Goal: Task Accomplishment & Management: Manage account settings

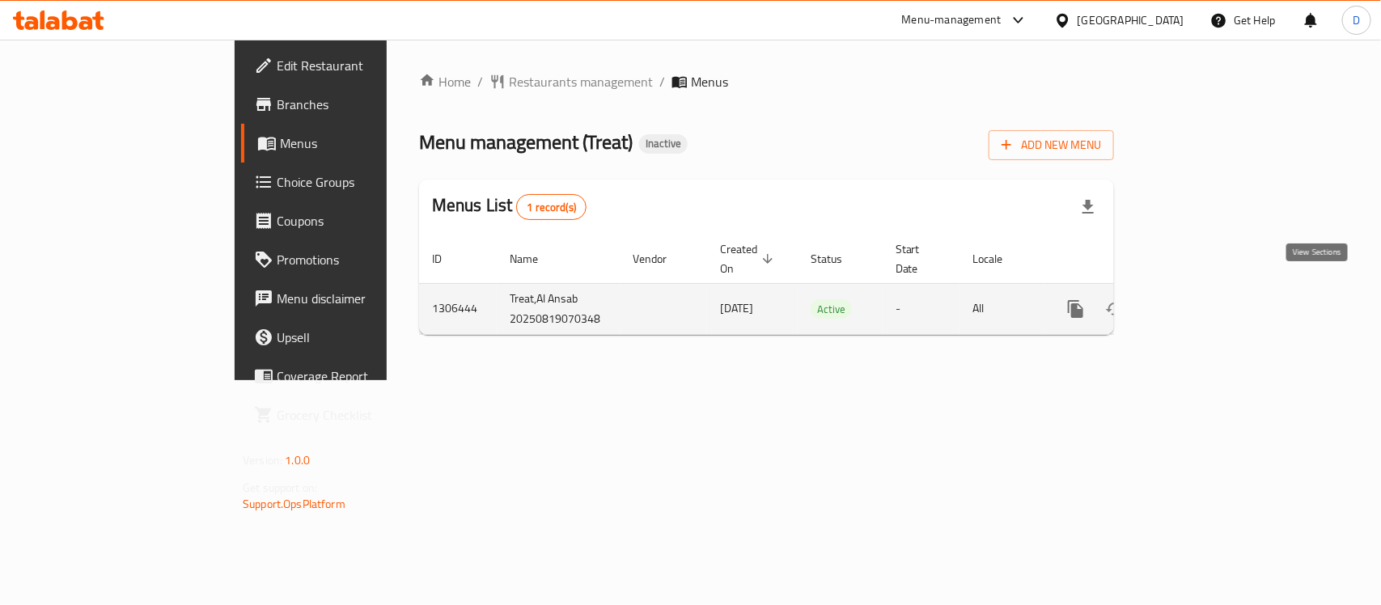
click at [1202, 299] on icon "enhanced table" at bounding box center [1192, 308] width 19 height 19
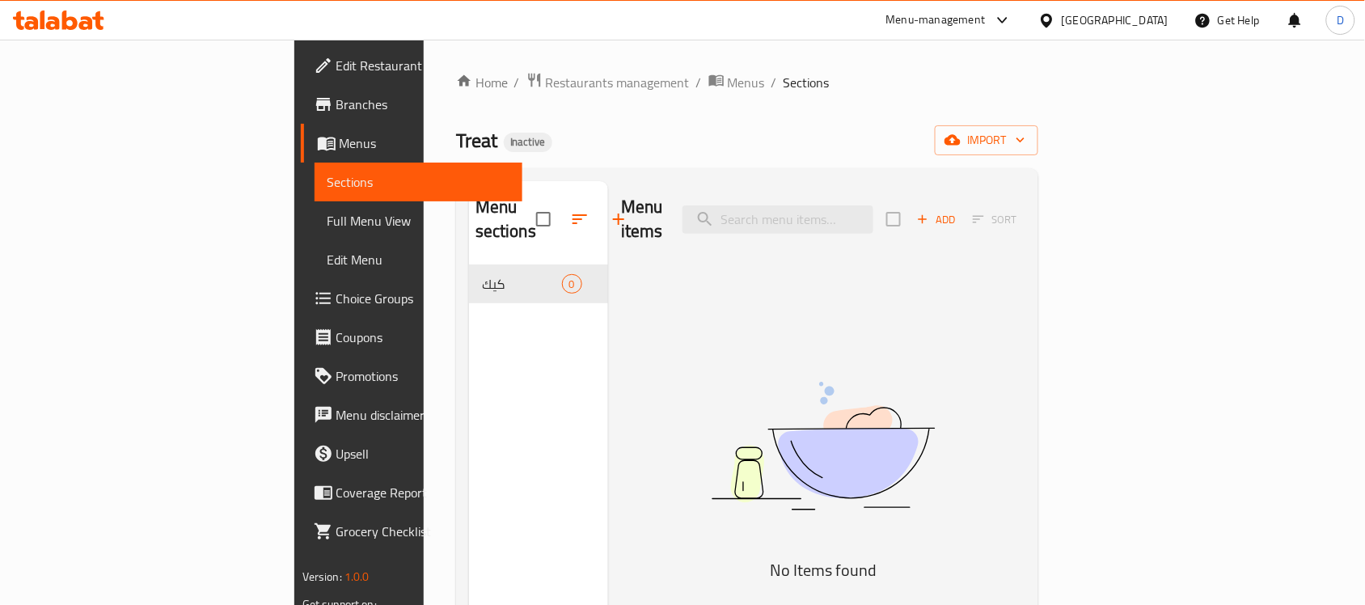
click at [340, 143] on span "Menus" at bounding box center [425, 142] width 170 height 19
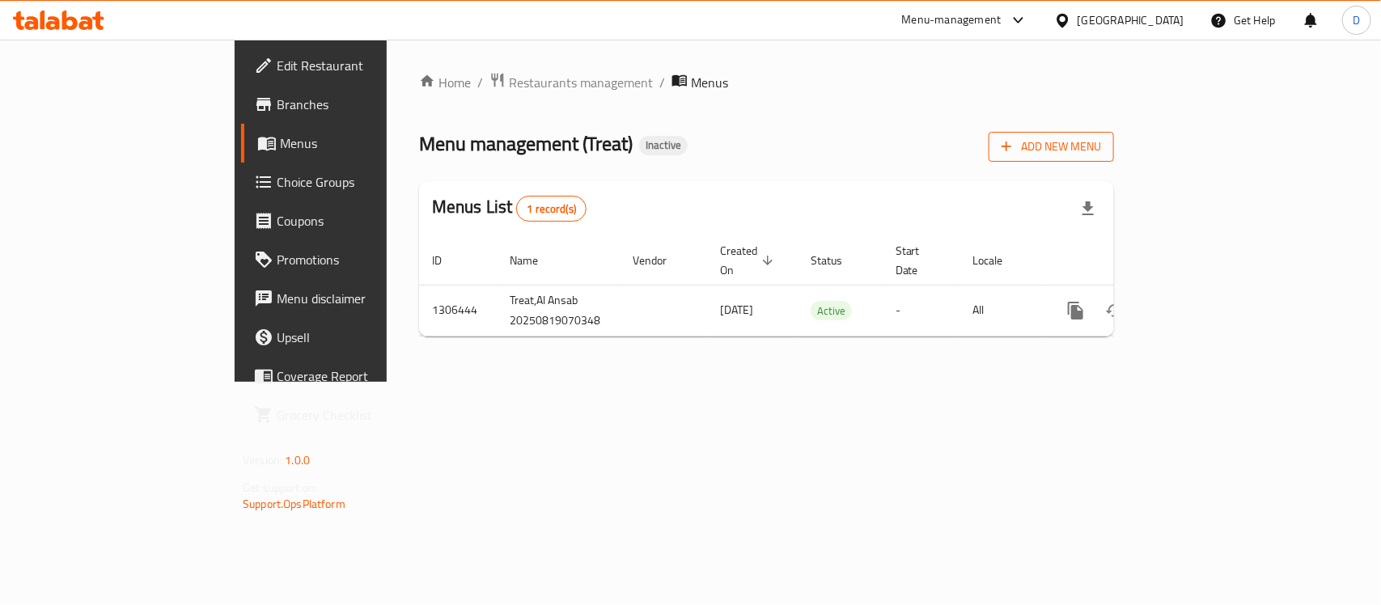
click at [1101, 148] on span "Add New Menu" at bounding box center [1050, 147] width 99 height 20
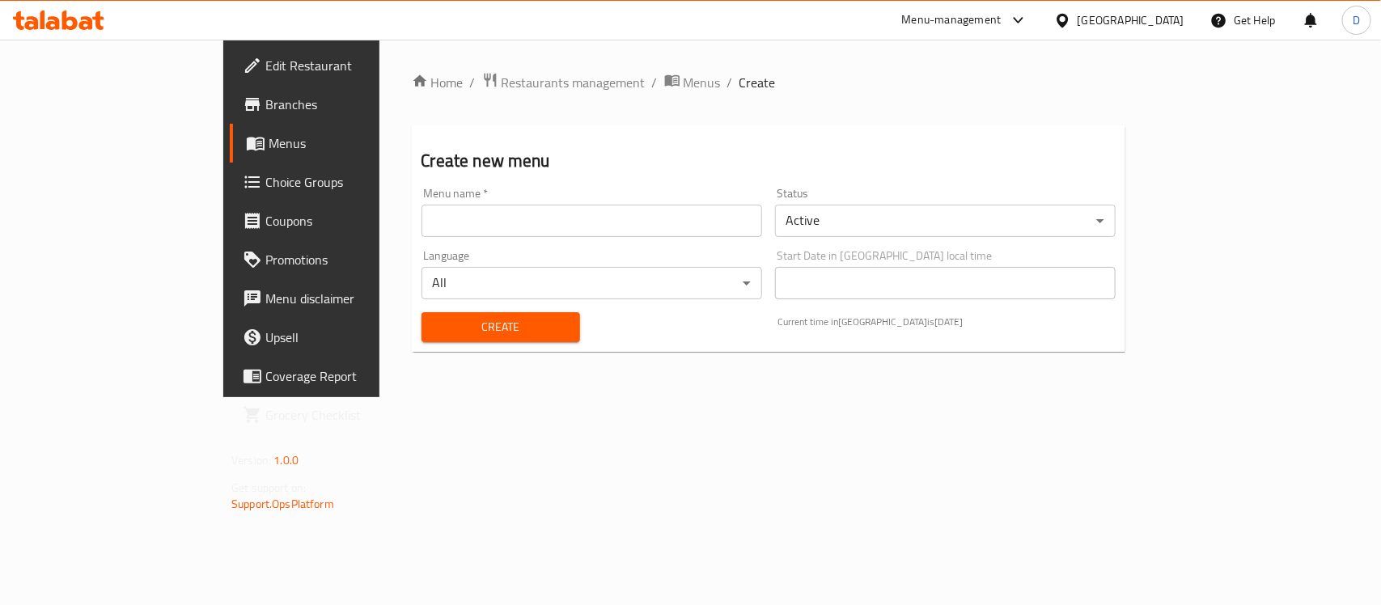
click at [593, 216] on input "text" at bounding box center [591, 221] width 341 height 32
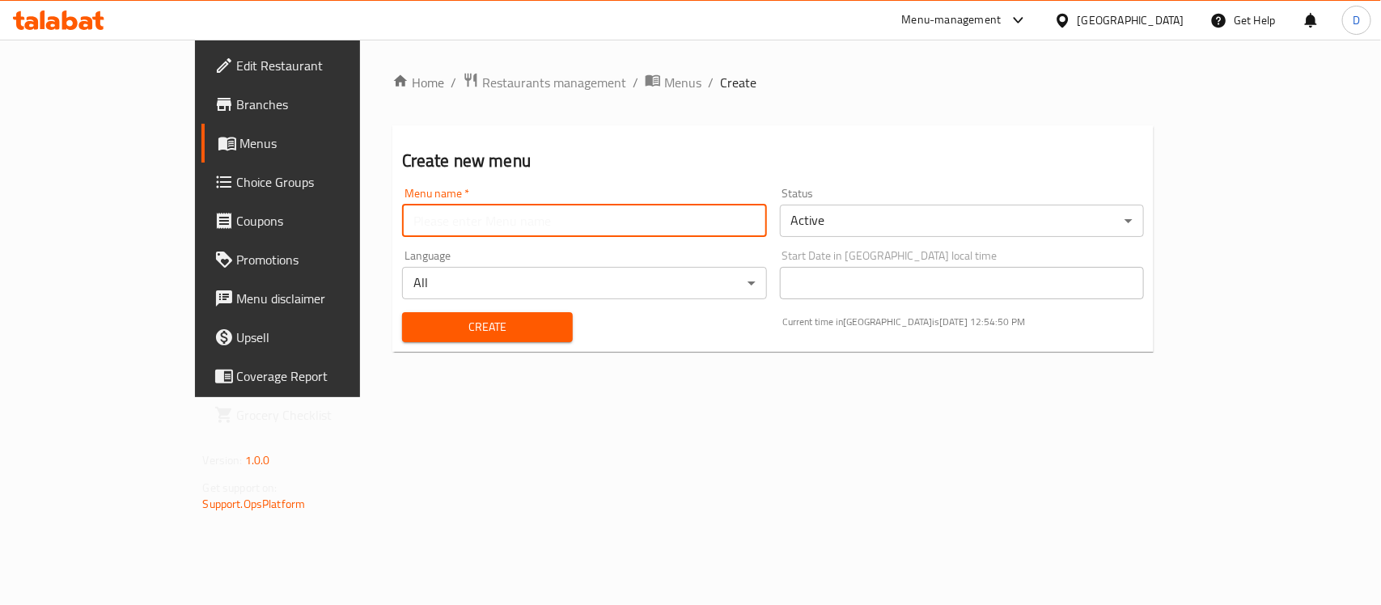
type input "menu"
click at [415, 329] on span "Create" at bounding box center [487, 327] width 145 height 20
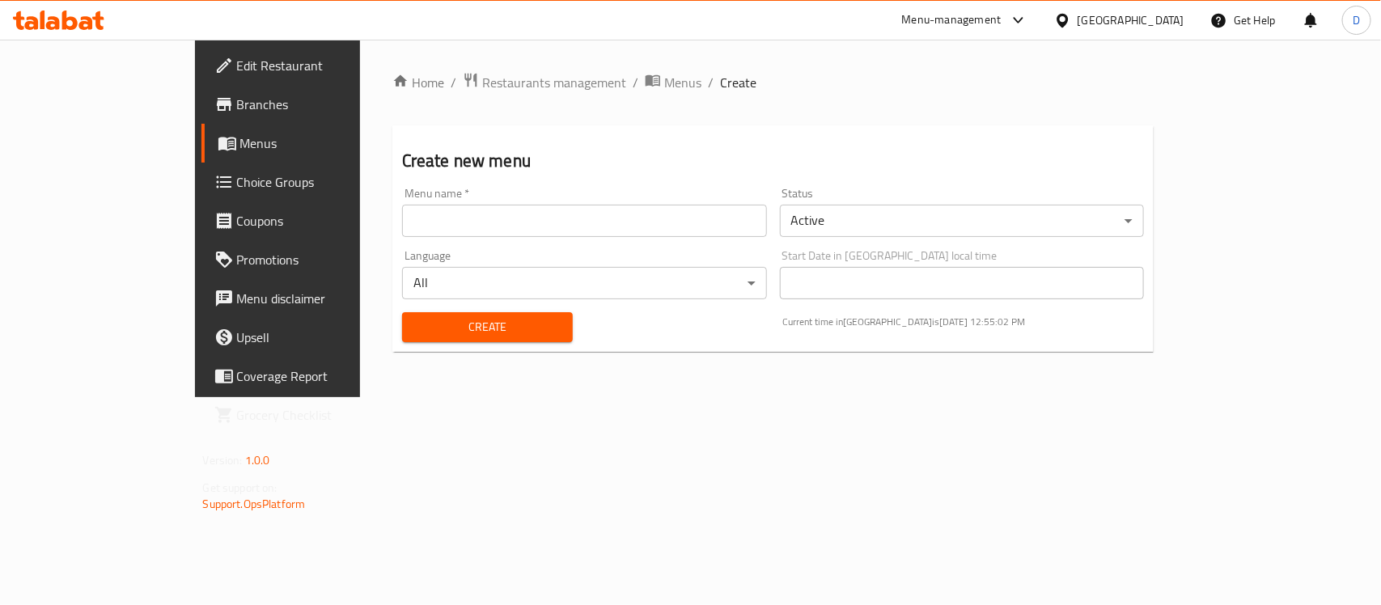
click at [201, 126] on link "Menus" at bounding box center [313, 143] width 224 height 39
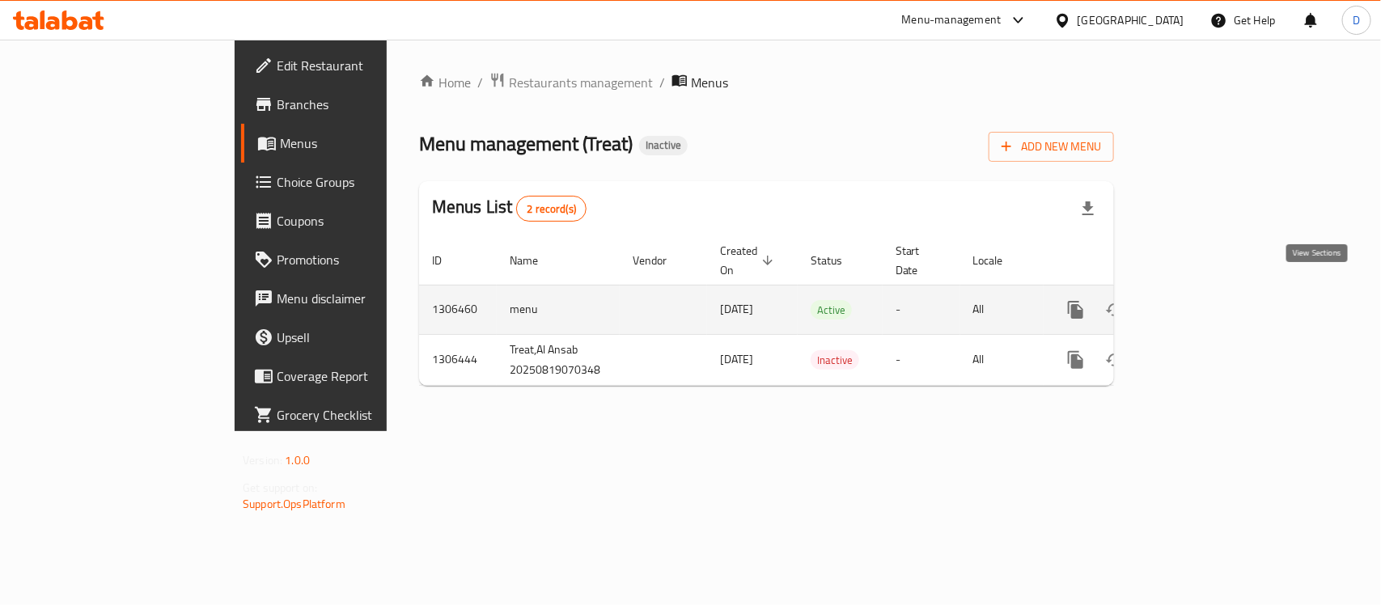
click at [1202, 300] on icon "enhanced table" at bounding box center [1192, 309] width 19 height 19
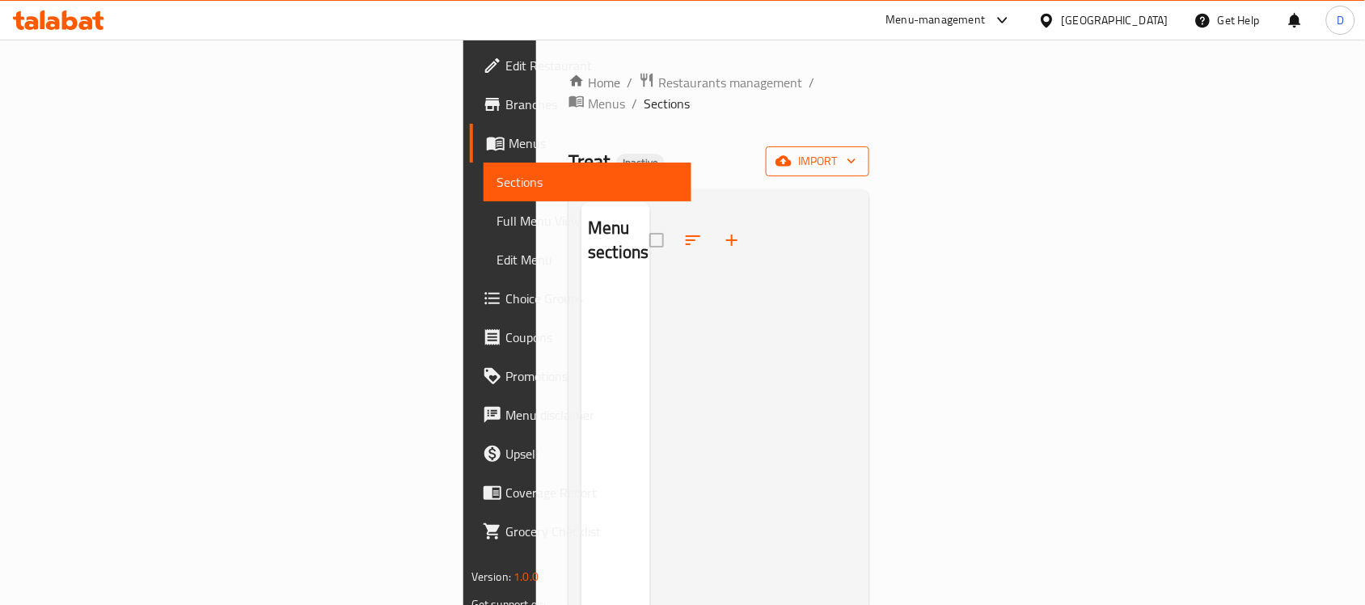
click at [857, 151] on span "import" at bounding box center [818, 161] width 78 height 20
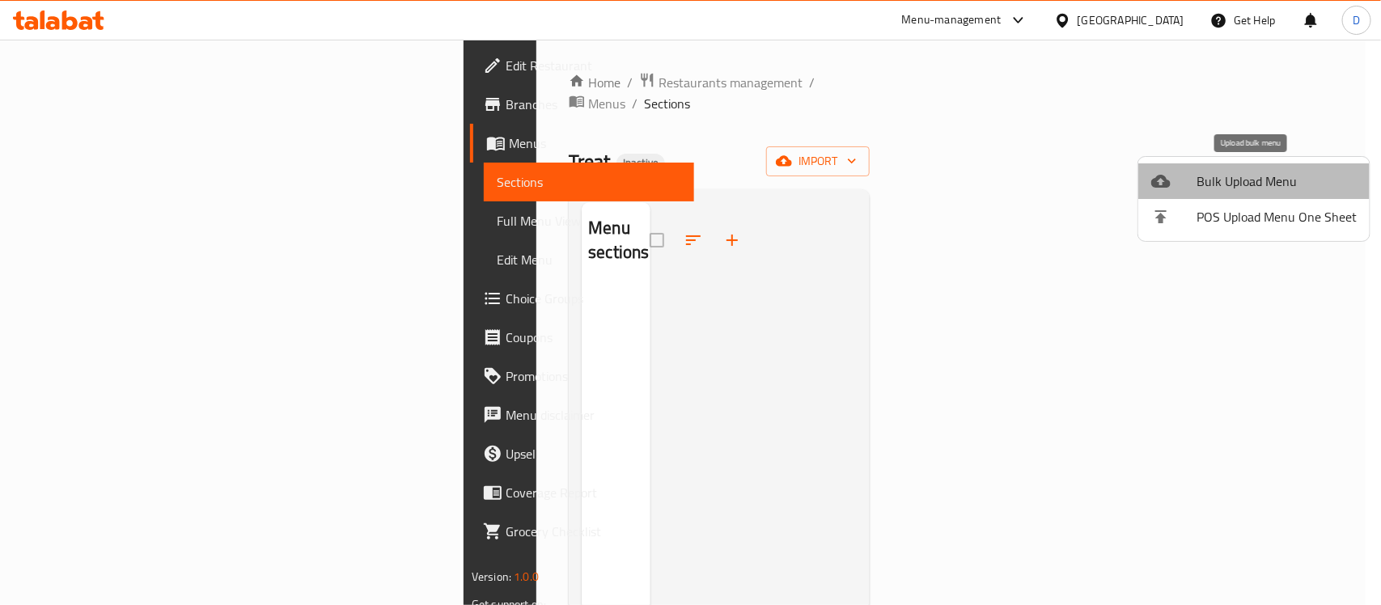
click at [1260, 176] on span "Bulk Upload Menu" at bounding box center [1276, 180] width 160 height 19
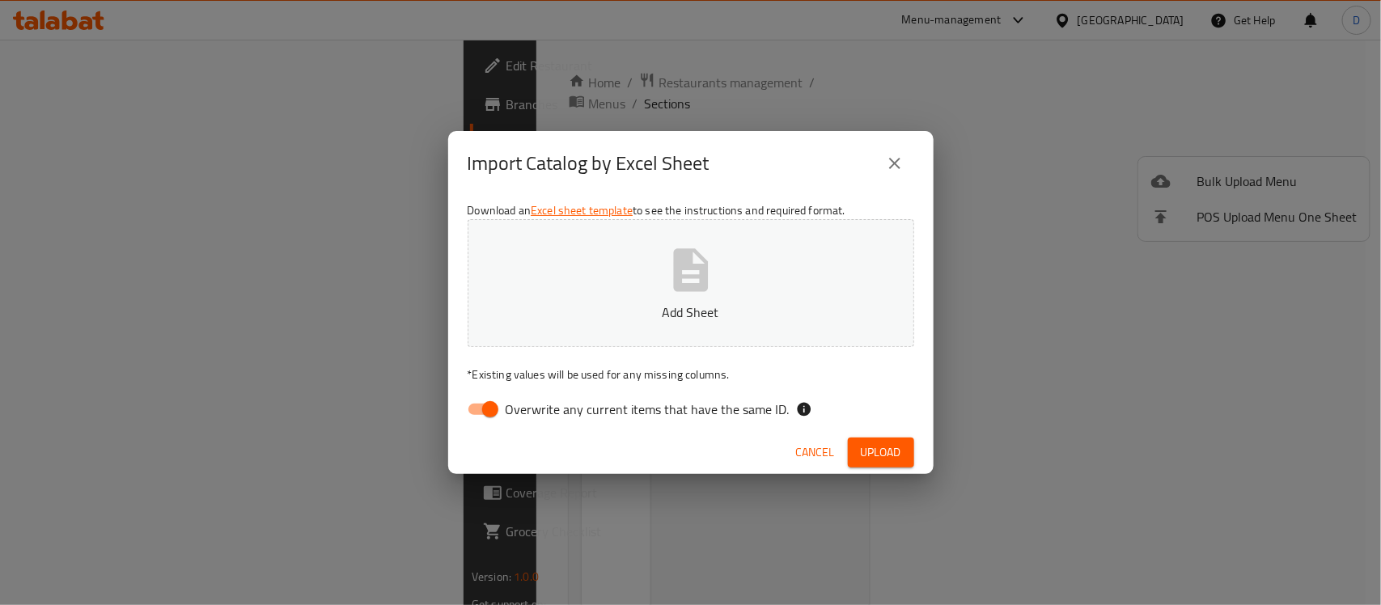
click at [478, 413] on input "Overwrite any current items that have the same ID." at bounding box center [490, 409] width 92 height 31
checkbox input "false"
click at [866, 446] on span "Upload" at bounding box center [881, 452] width 40 height 20
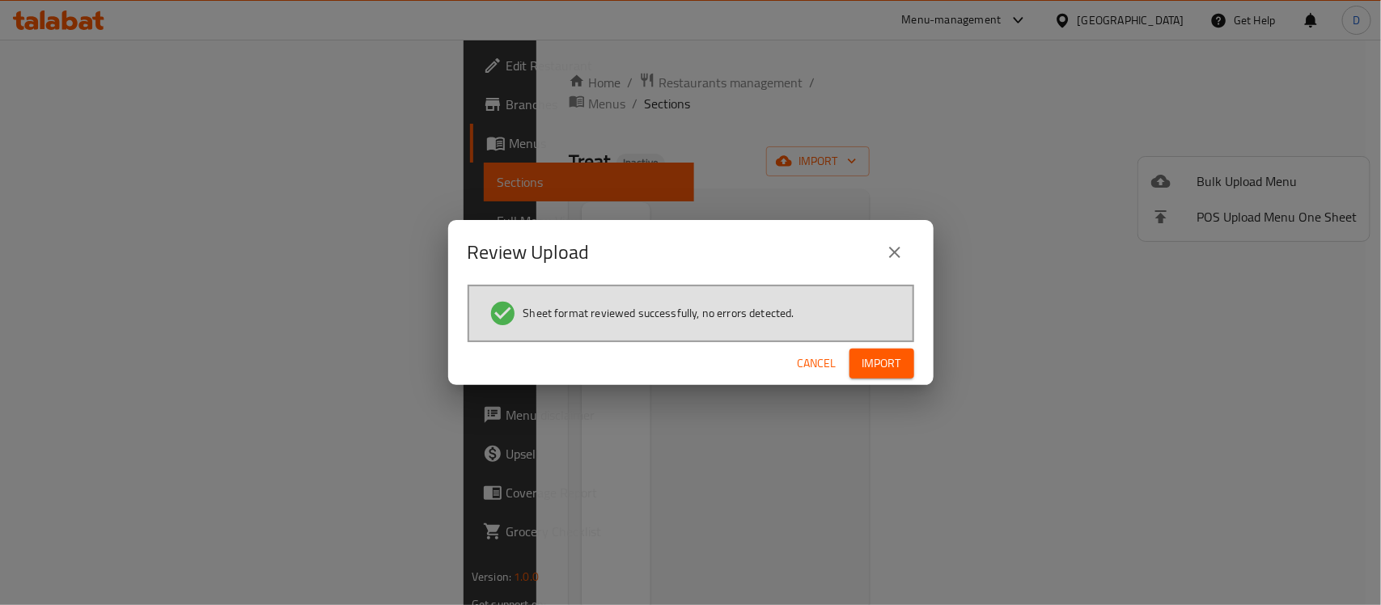
click at [870, 354] on span "Import" at bounding box center [881, 363] width 39 height 20
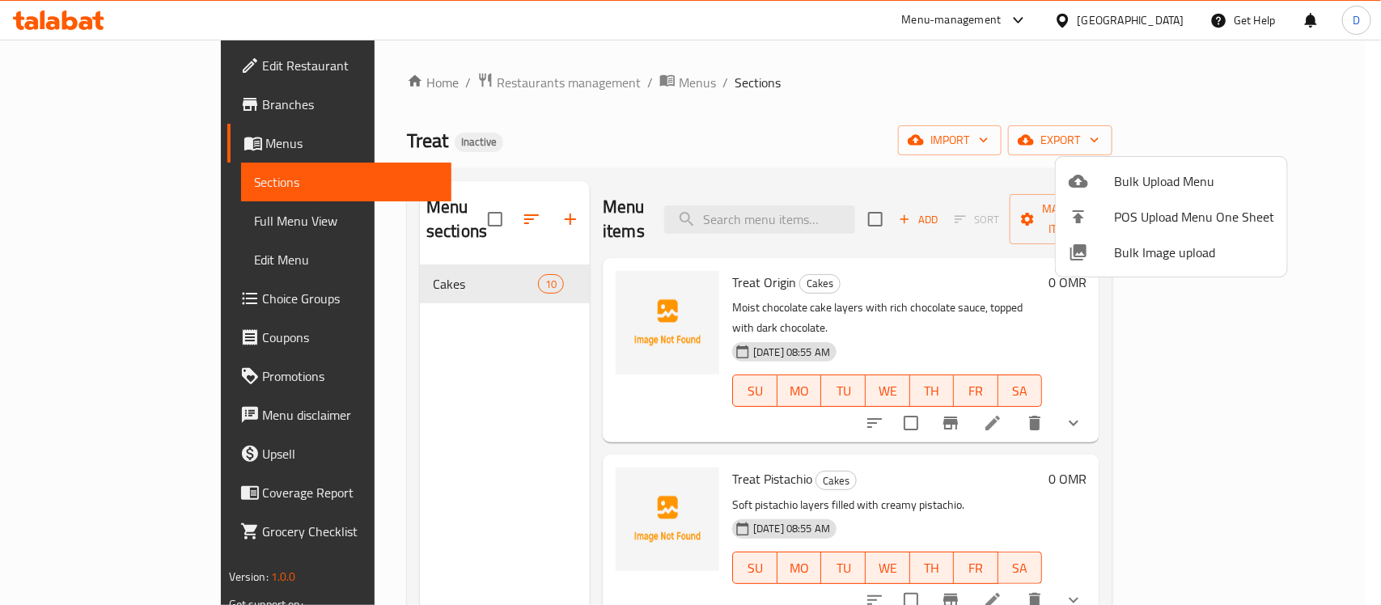
click at [338, 369] on div at bounding box center [690, 302] width 1381 height 605
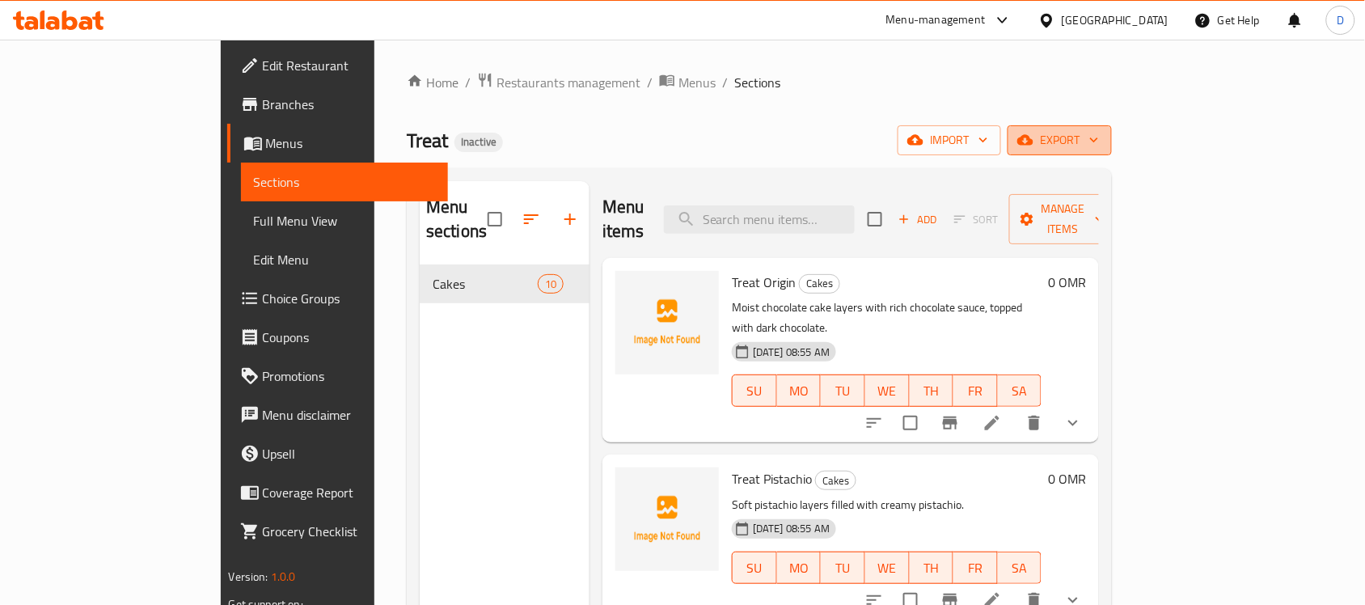
click at [1034, 139] on icon "button" at bounding box center [1026, 140] width 16 height 11
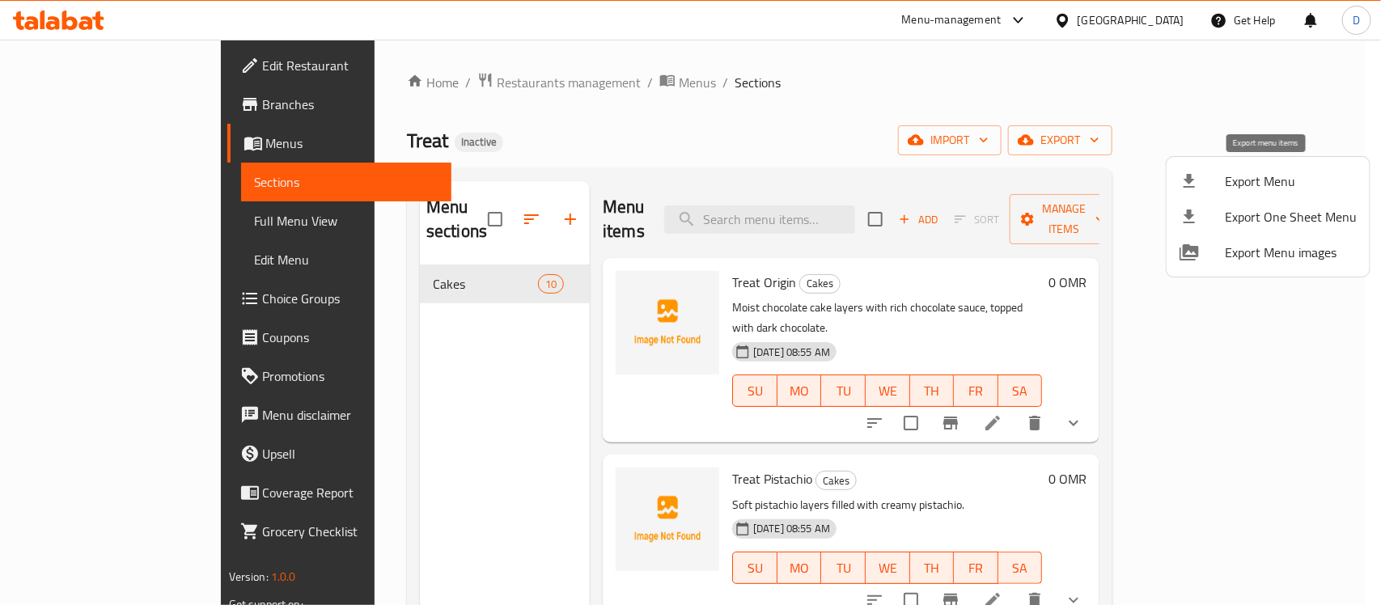
click at [1242, 178] on span "Export Menu" at bounding box center [1291, 180] width 132 height 19
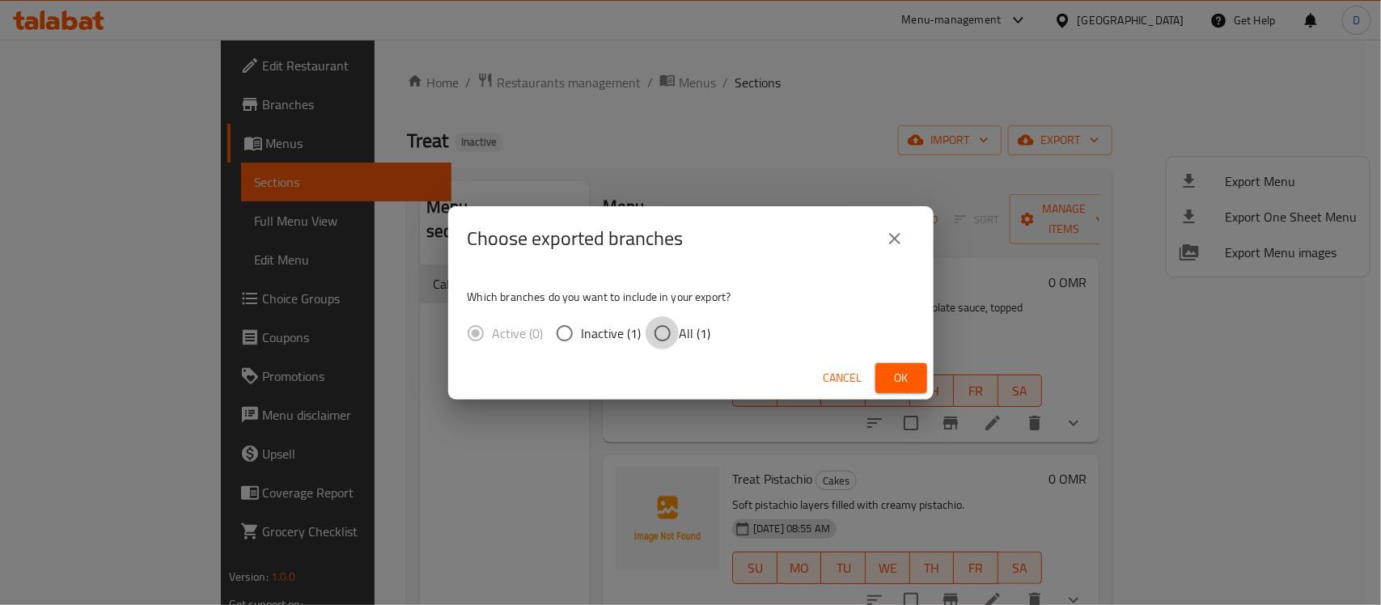
click at [648, 324] on input "All (1)" at bounding box center [662, 333] width 34 height 34
radio input "true"
click at [904, 372] on span "Ok" at bounding box center [901, 378] width 26 height 20
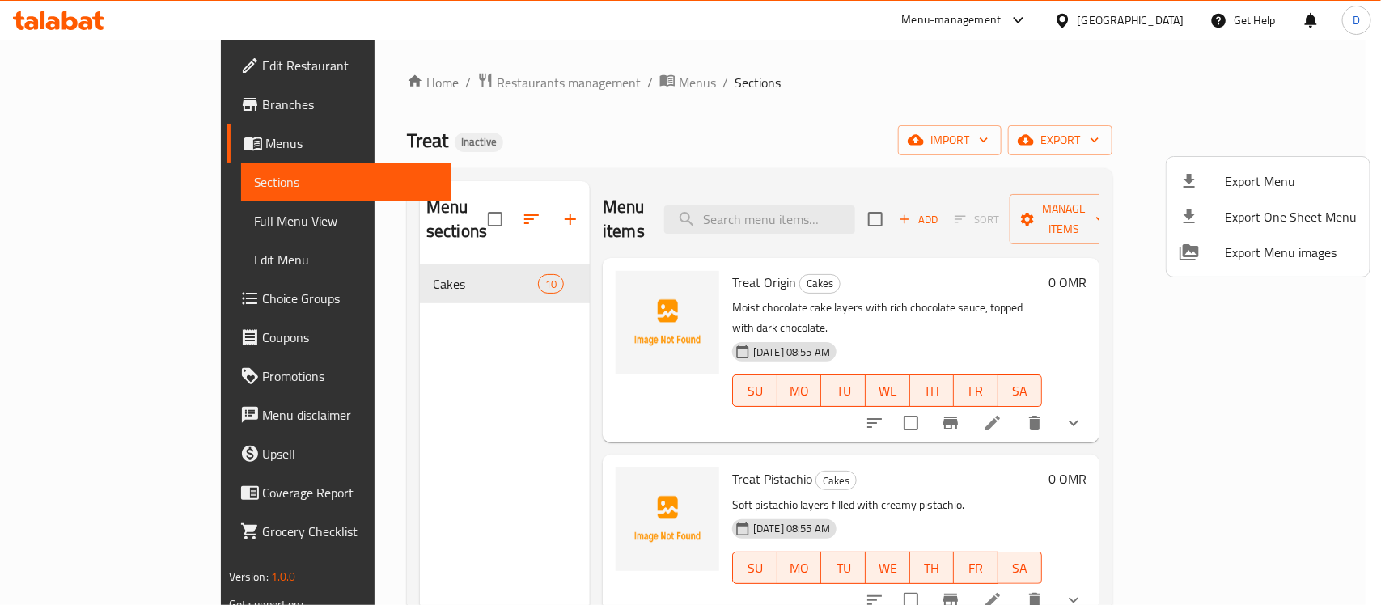
click at [894, 140] on div at bounding box center [690, 302] width 1381 height 605
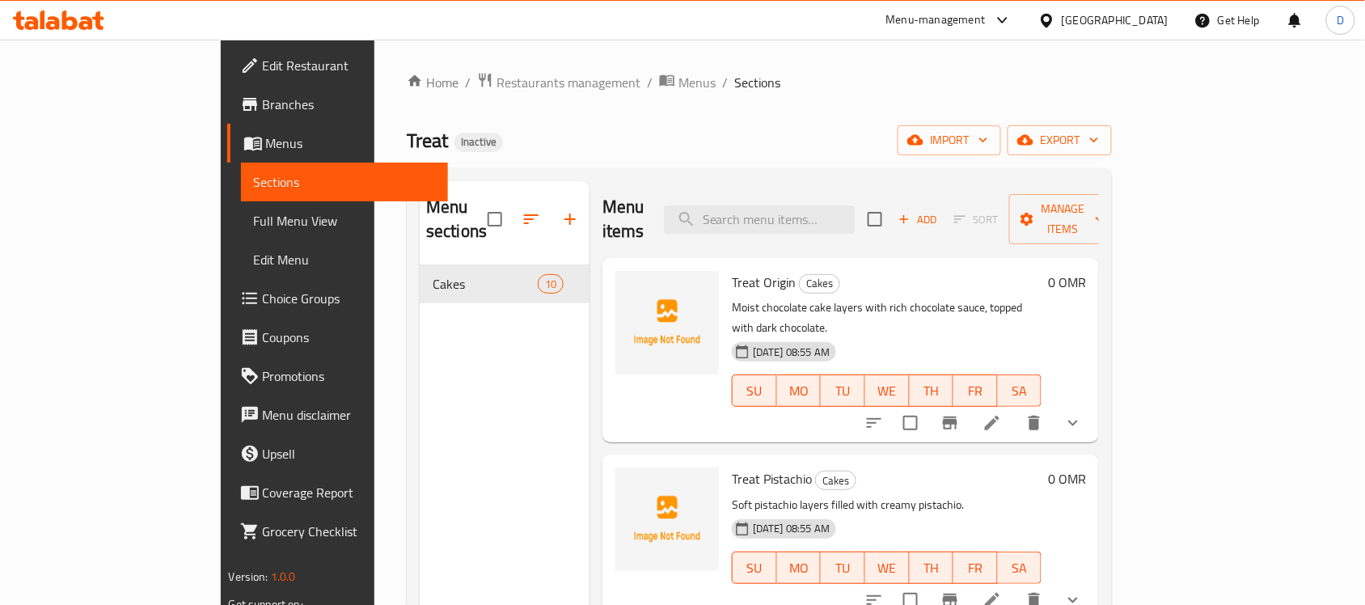
drag, startPoint x: 91, startPoint y: 221, endPoint x: 126, endPoint y: 228, distance: 35.5
click at [254, 221] on span "Full Menu View" at bounding box center [345, 220] width 182 height 19
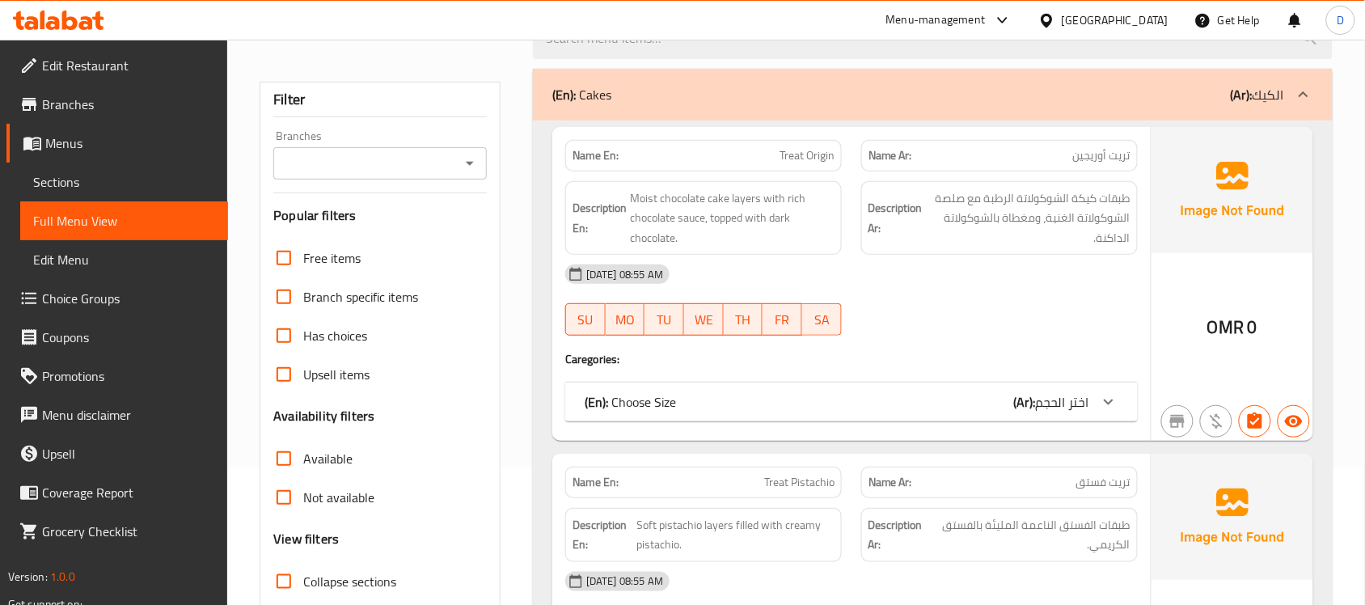
scroll to position [303, 0]
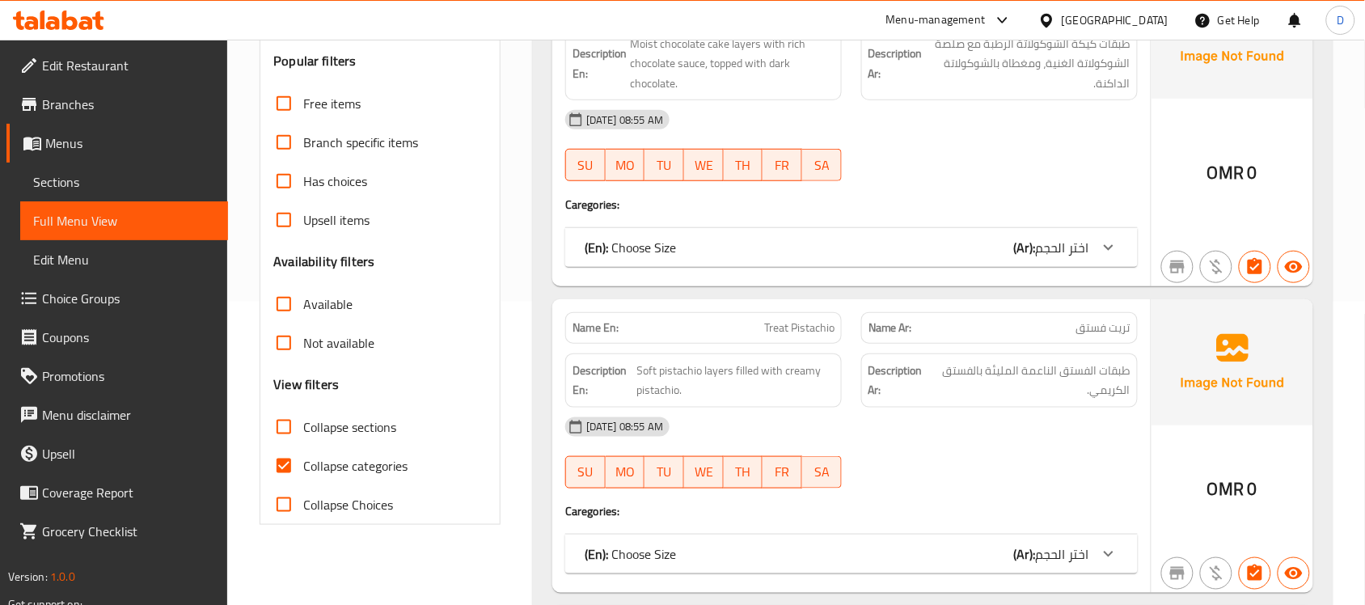
click at [285, 459] on input "Collapse categories" at bounding box center [284, 465] width 39 height 39
checkbox input "false"
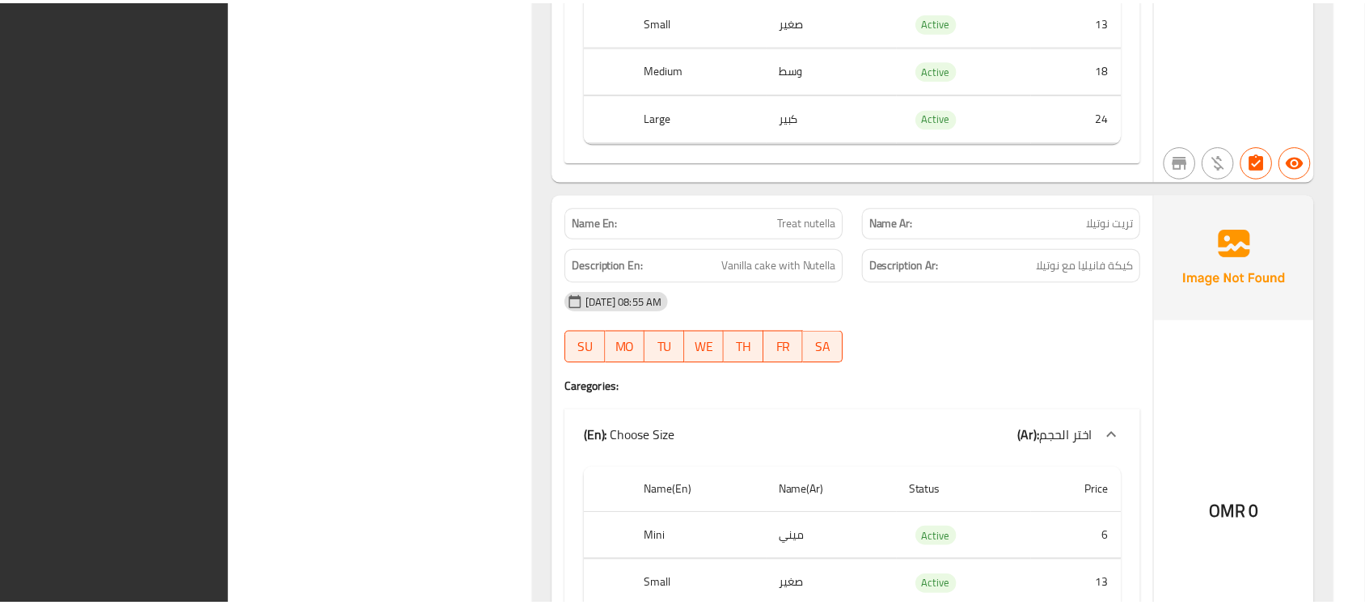
scroll to position [5525, 0]
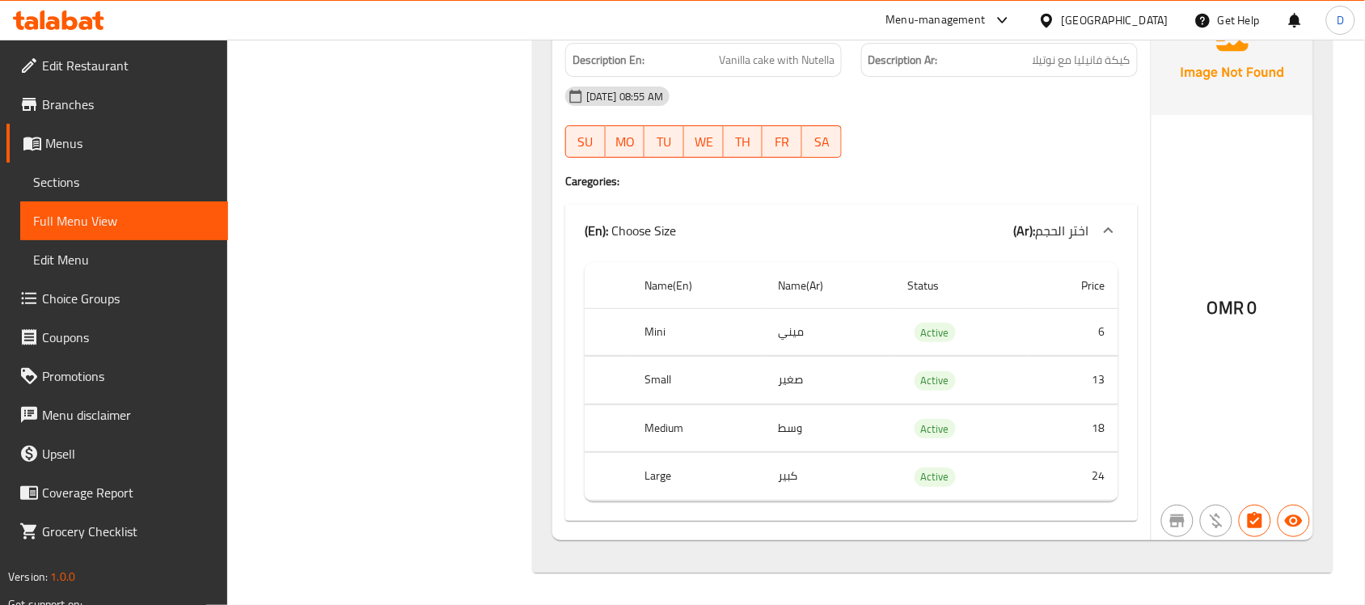
click at [78, 101] on span "Branches" at bounding box center [128, 104] width 173 height 19
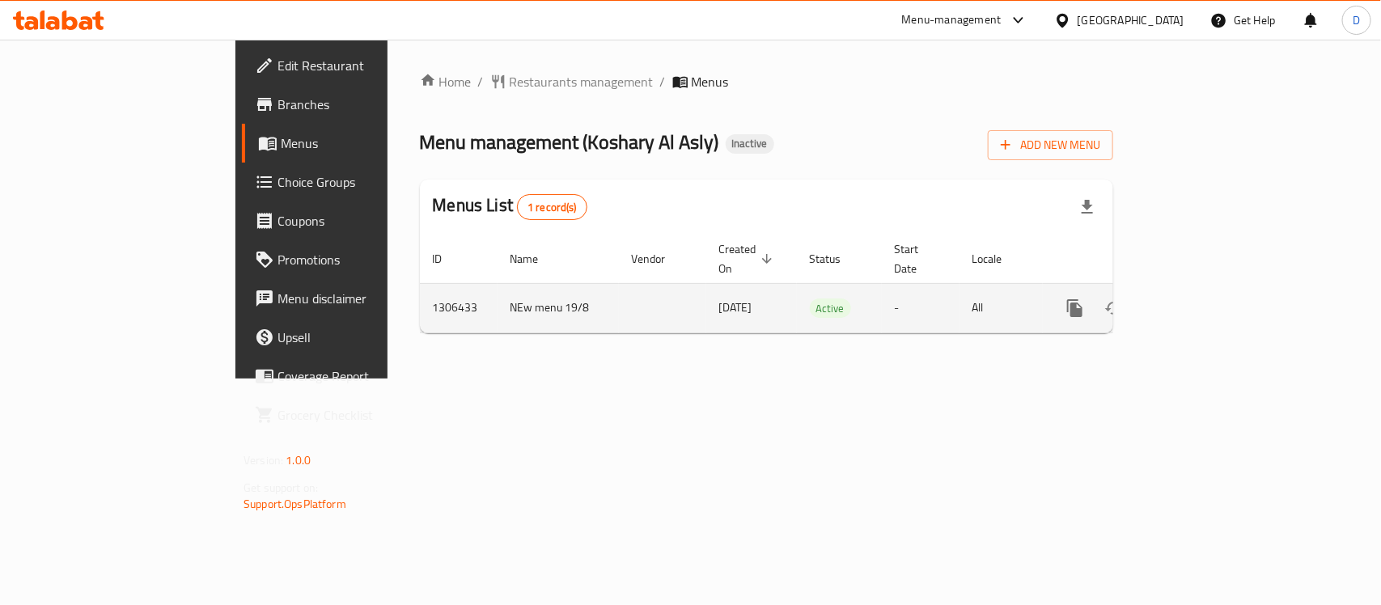
click at [1201, 298] on icon "enhanced table" at bounding box center [1191, 307] width 19 height 19
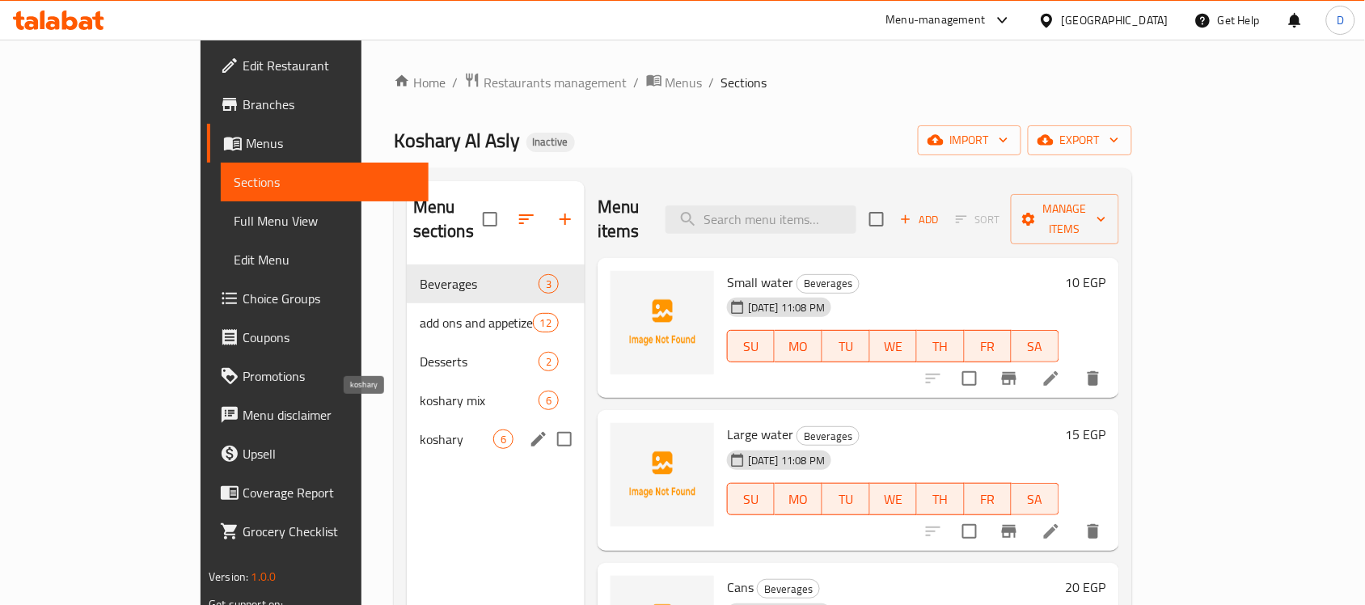
click at [420, 430] on span "koshary" at bounding box center [457, 439] width 74 height 19
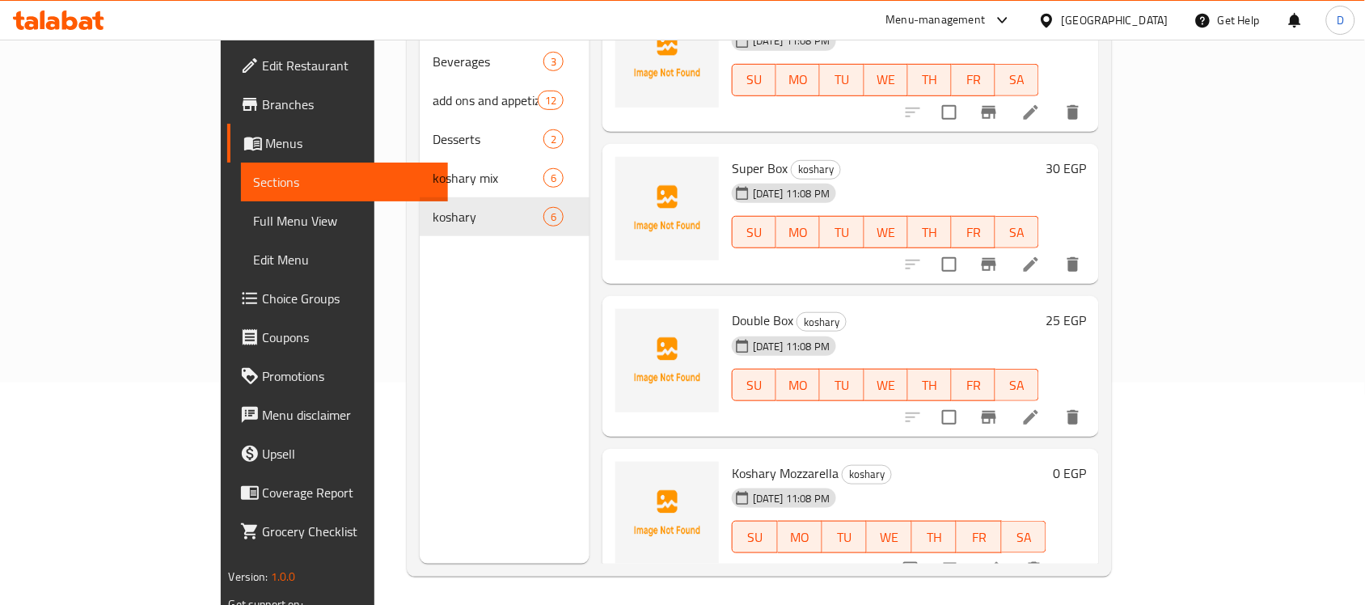
scroll to position [227, 0]
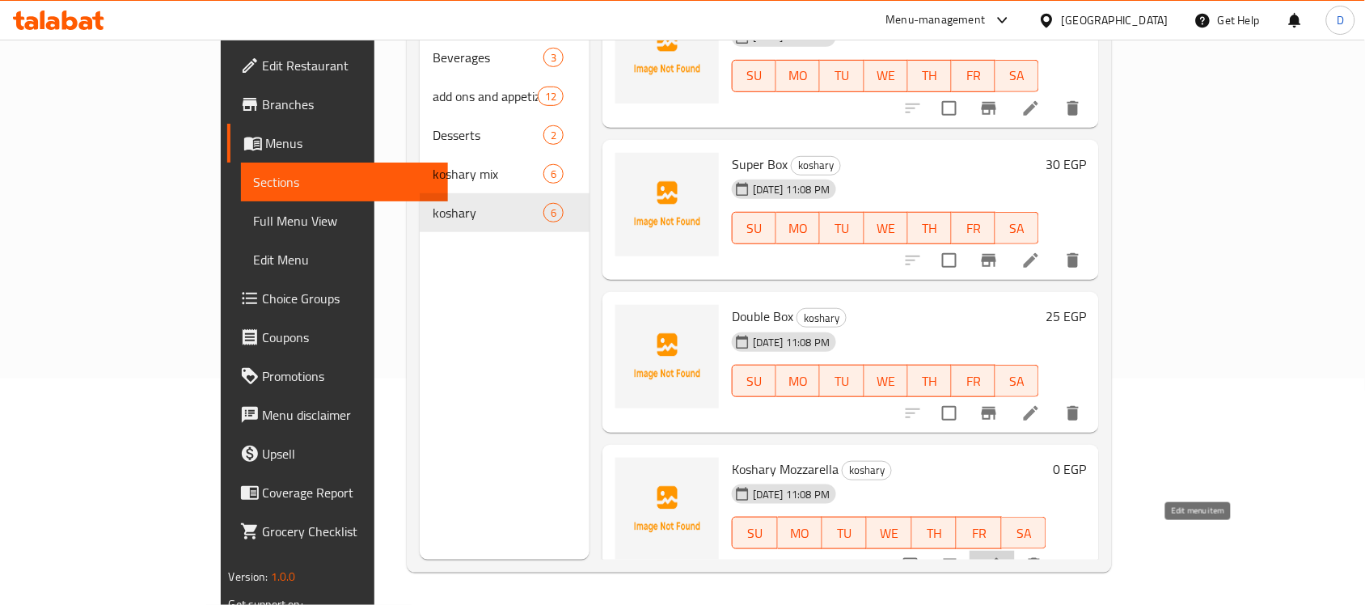
click at [1002, 556] on icon at bounding box center [992, 565] width 19 height 19
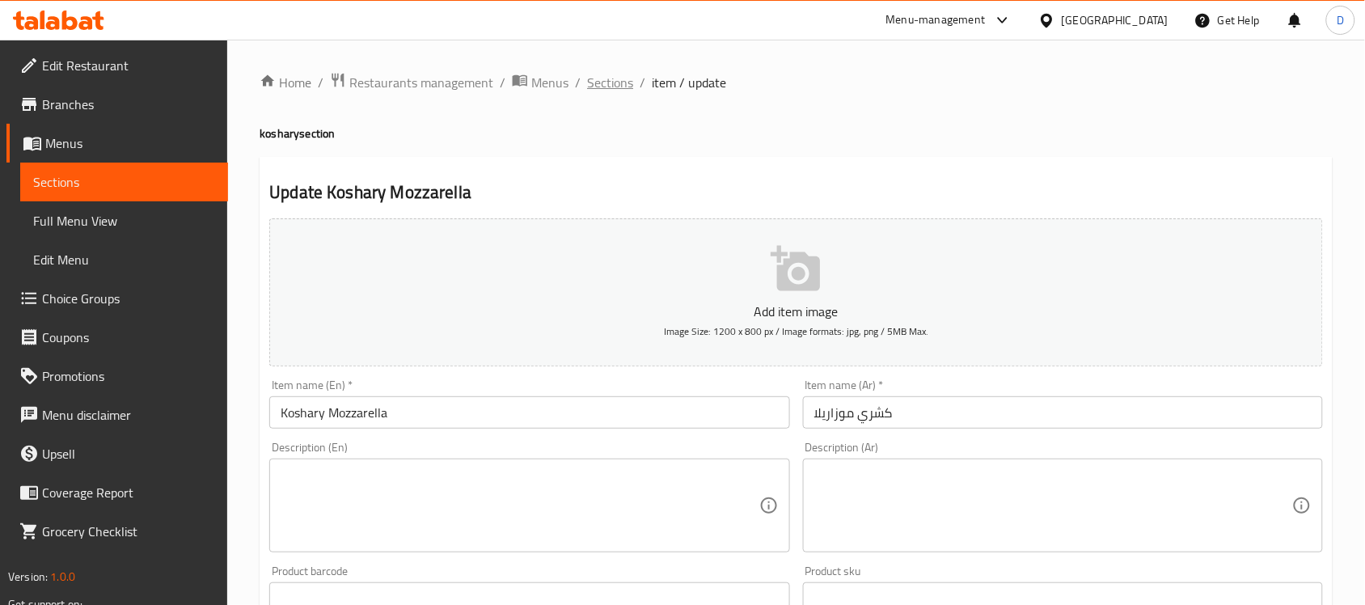
click at [615, 86] on span "Sections" at bounding box center [610, 82] width 46 height 19
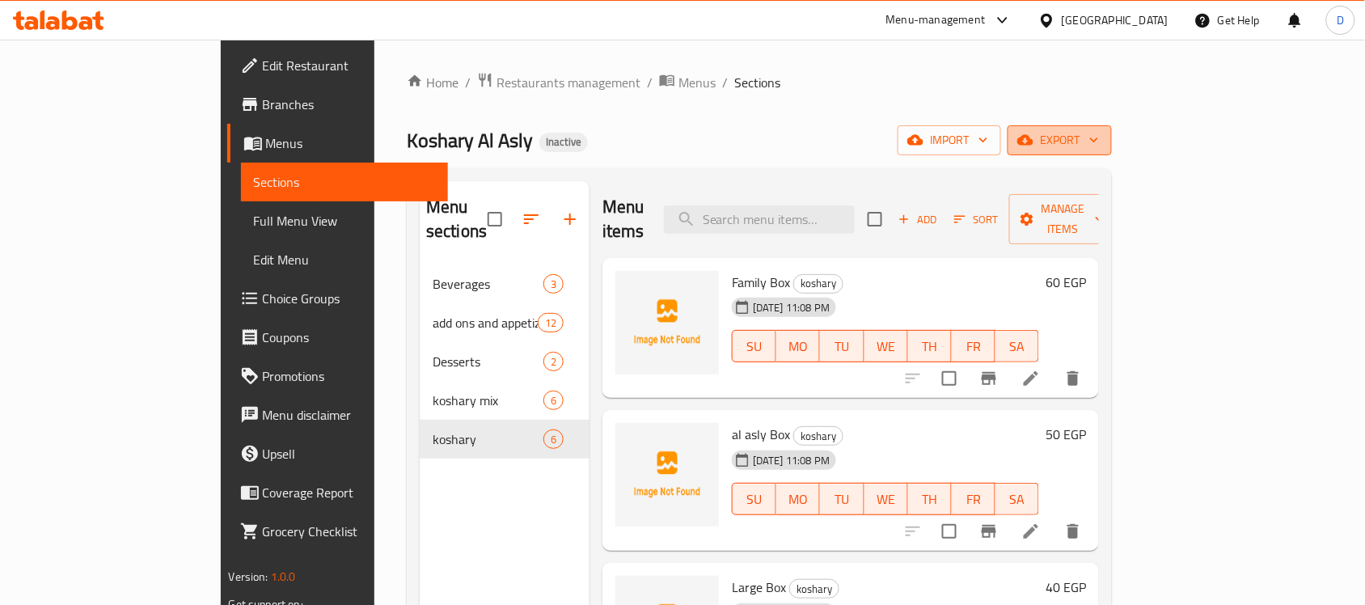
click at [1099, 144] on span "export" at bounding box center [1060, 140] width 78 height 20
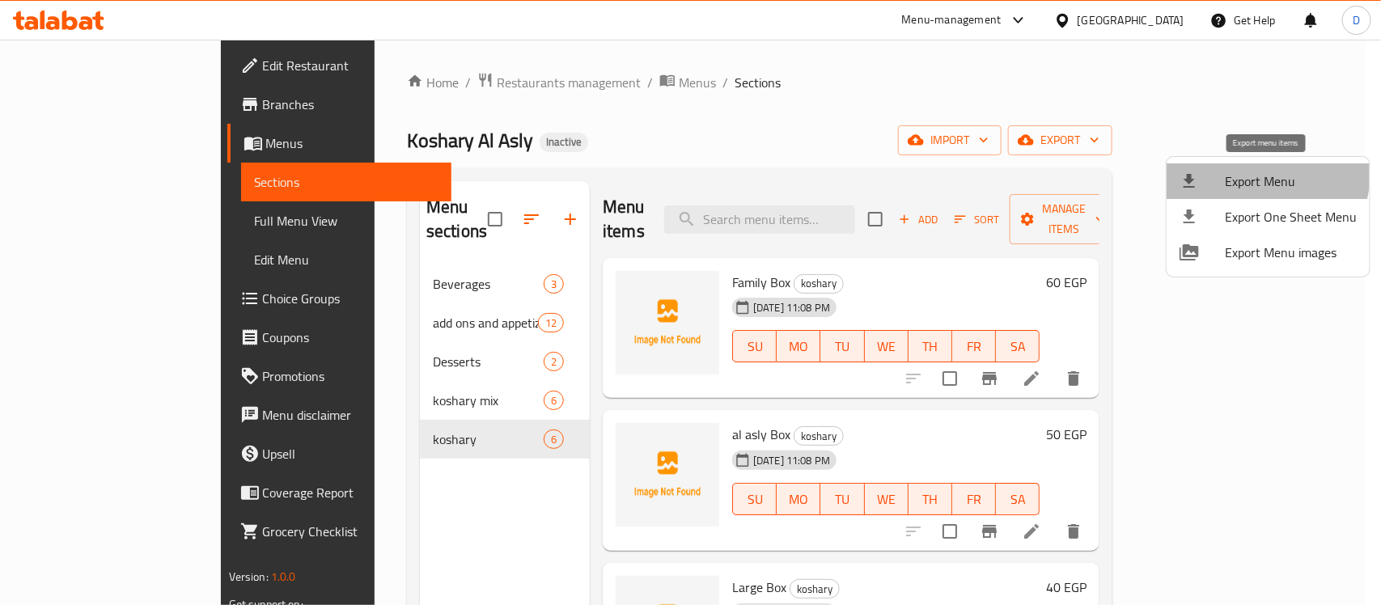
click at [1262, 174] on span "Export Menu" at bounding box center [1291, 180] width 132 height 19
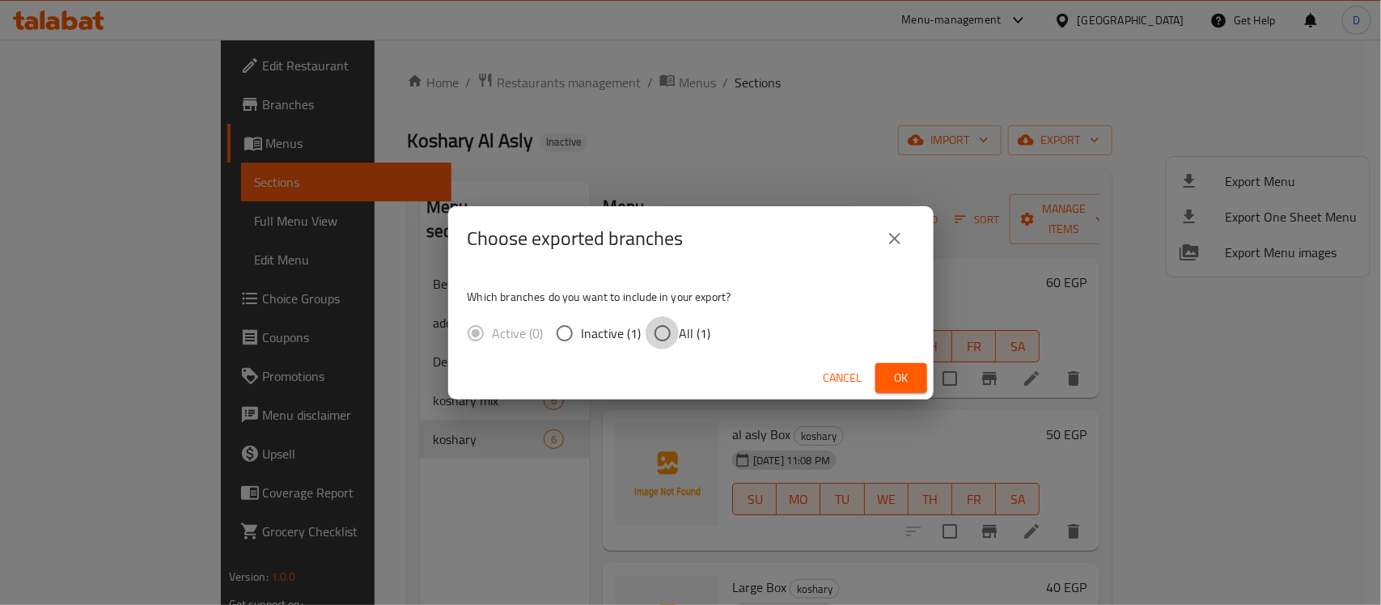
click at [661, 334] on input "All (1)" at bounding box center [662, 333] width 34 height 34
radio input "true"
click at [918, 378] on button "Ok" at bounding box center [901, 378] width 52 height 30
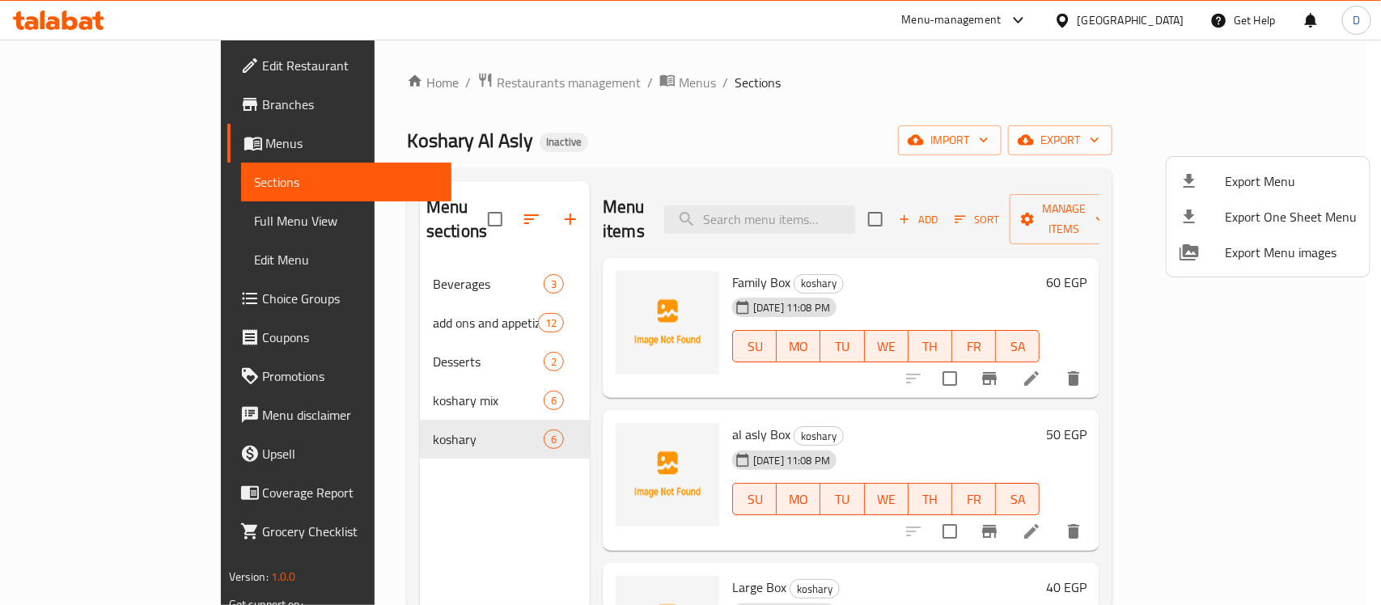
click at [926, 423] on div at bounding box center [690, 302] width 1381 height 605
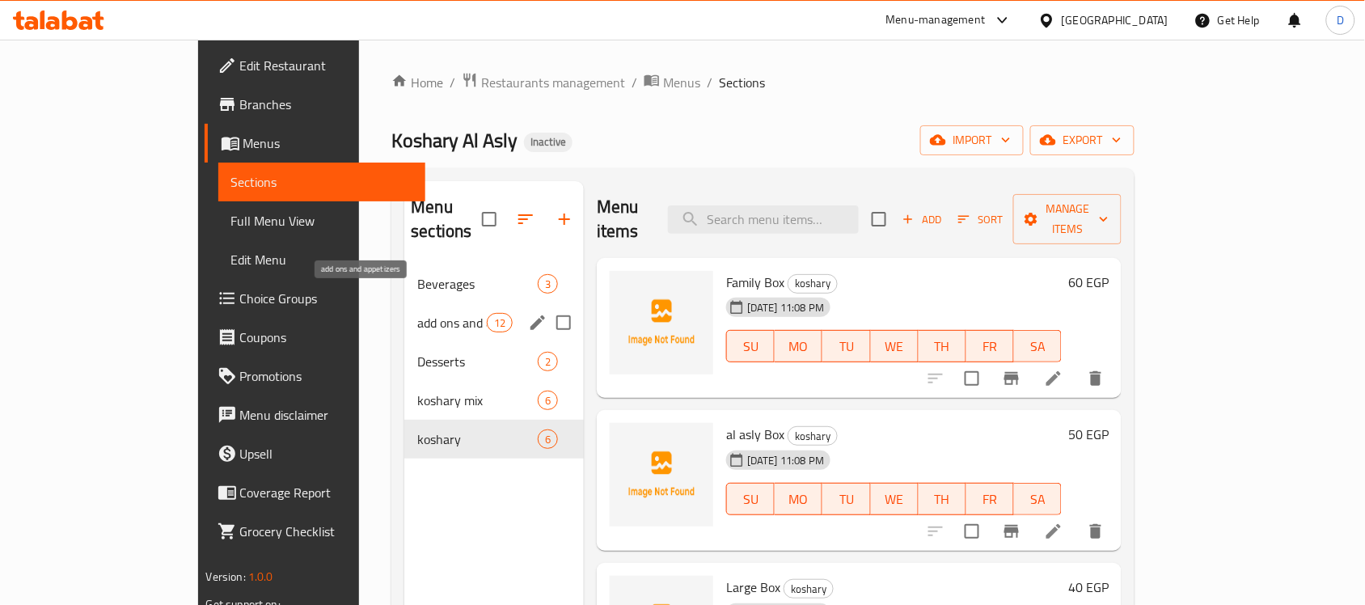
click at [417, 313] on span "add ons and appetizers" at bounding box center [451, 322] width 69 height 19
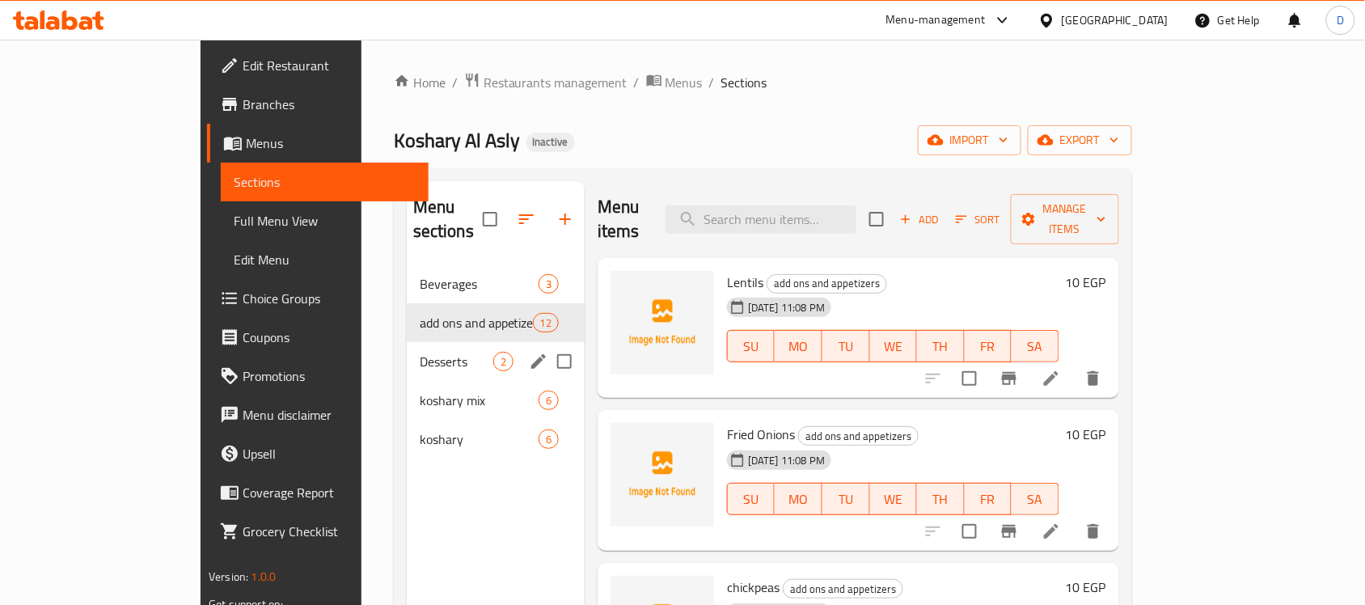
click at [407, 342] on div "Desserts 2" at bounding box center [496, 361] width 178 height 39
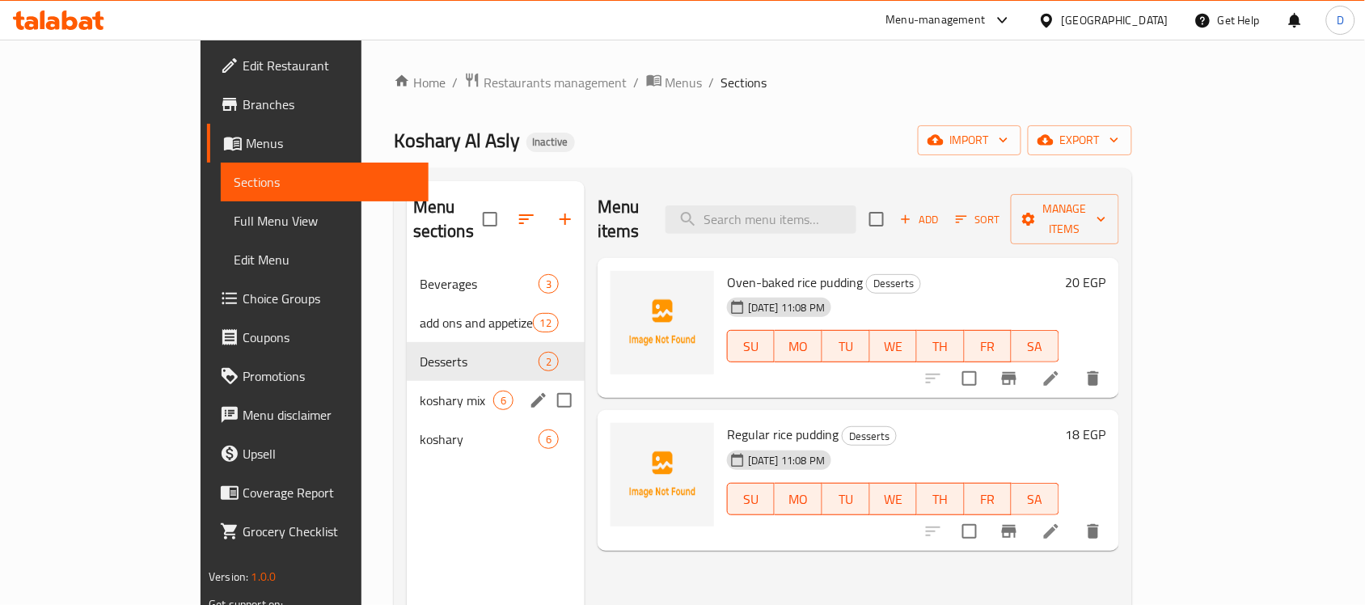
click at [420, 391] on span "koshary mix" at bounding box center [457, 400] width 74 height 19
